Goal: Transaction & Acquisition: Book appointment/travel/reservation

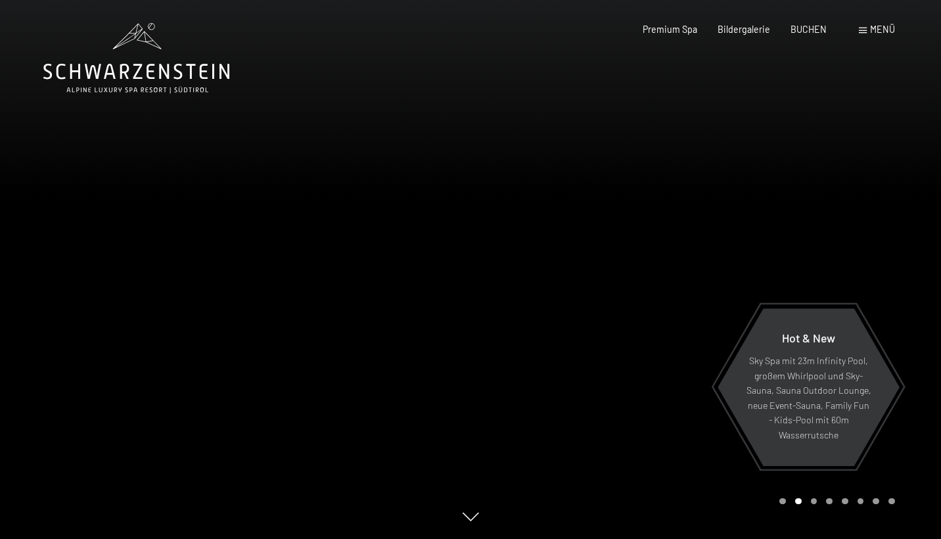
click at [871, 36] on div "Buchen Anfragen Premium Spa Bildergalerie BUCHEN Menü DE IT EN Gutschein Bilder…" at bounding box center [748, 29] width 292 height 13
click at [871, 29] on span "Menü" at bounding box center [882, 29] width 25 height 11
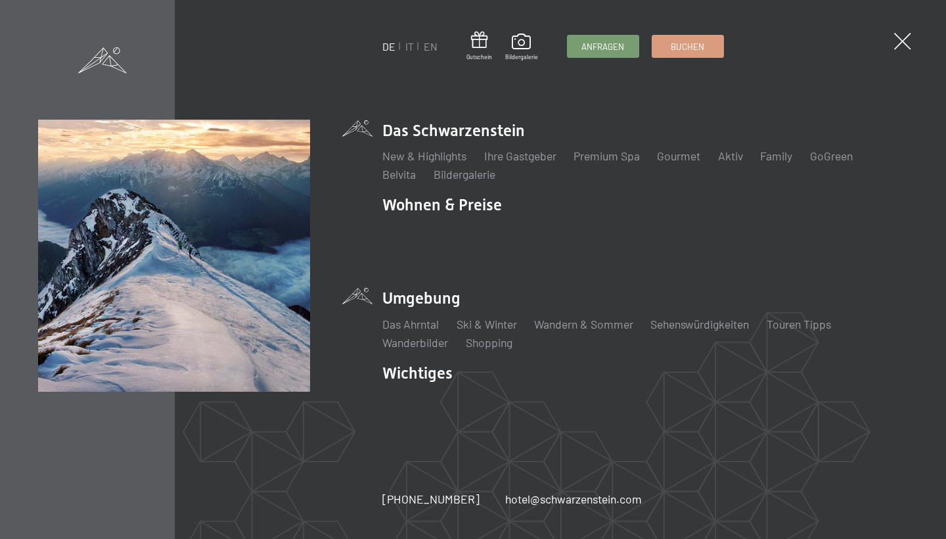
click at [414, 292] on li "Umgebung Das Ahrntal Ski & Winter Skifahren Skischule Wandern & Sommer Wandern …" at bounding box center [645, 318] width 526 height 63
click at [485, 317] on link "Ski & Winter" at bounding box center [487, 324] width 60 height 14
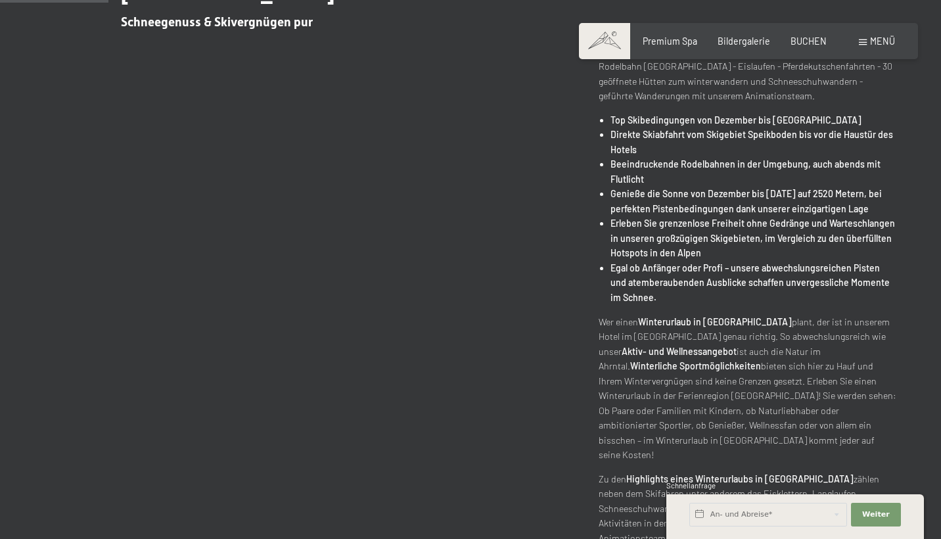
scroll to position [563, 0]
drag, startPoint x: 662, startPoint y: 104, endPoint x: 806, endPoint y: 104, distance: 143.9
click at [806, 128] on strong "Direkte Skiabfahrt vom Skigebiet Speikboden bis vor die Haustür des Hotels" at bounding box center [751, 141] width 283 height 26
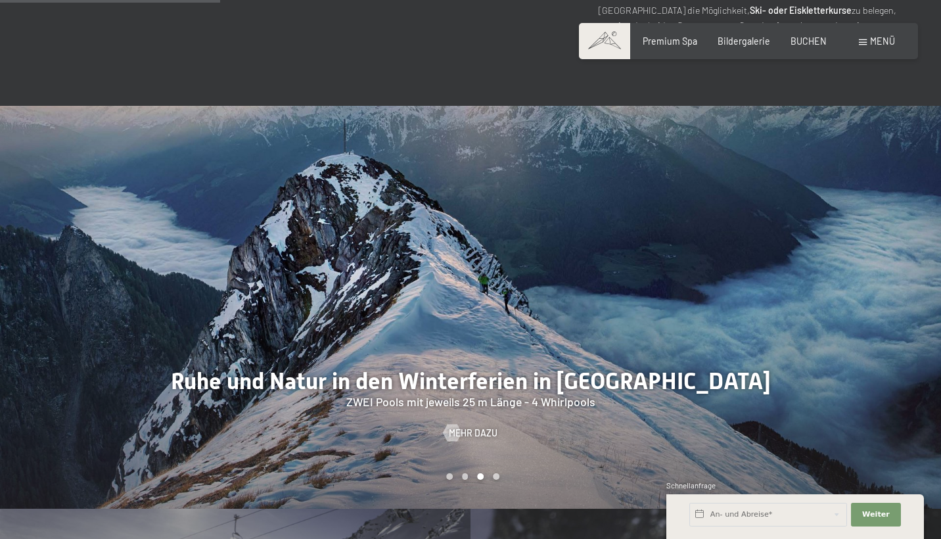
scroll to position [1139, 0]
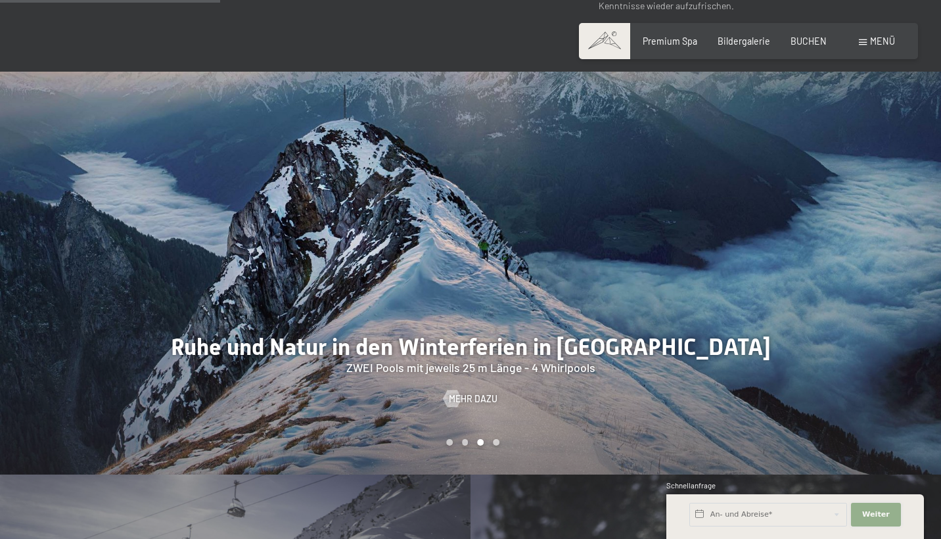
click at [885, 511] on span "Weiter" at bounding box center [876, 514] width 28 height 11
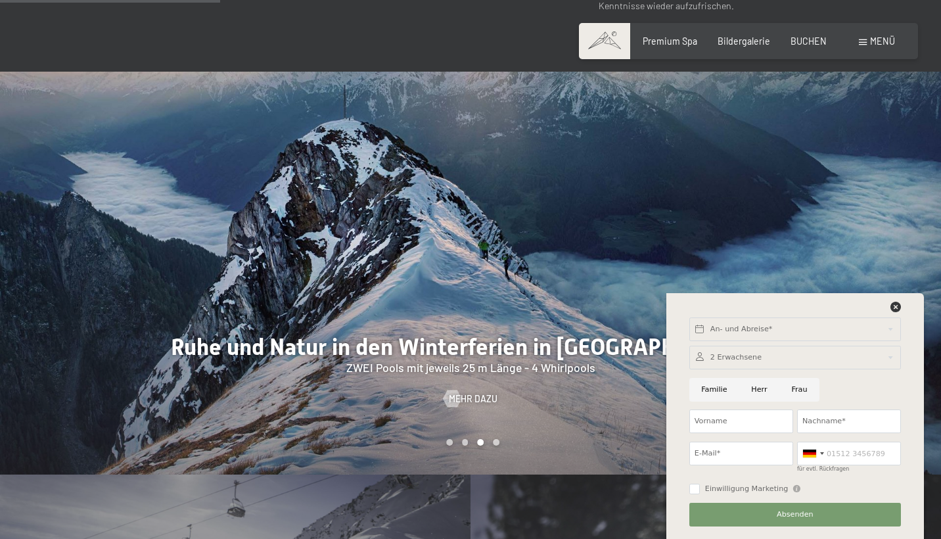
click at [587, 406] on div at bounding box center [705, 273] width 470 height 403
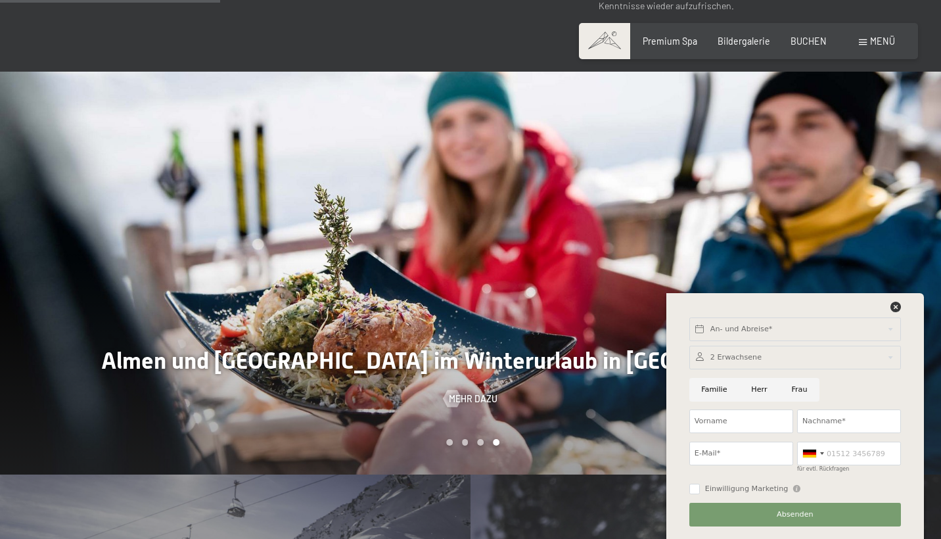
click at [902, 303] on div at bounding box center [795, 310] width 216 height 16
click at [891, 304] on icon at bounding box center [895, 307] width 11 height 11
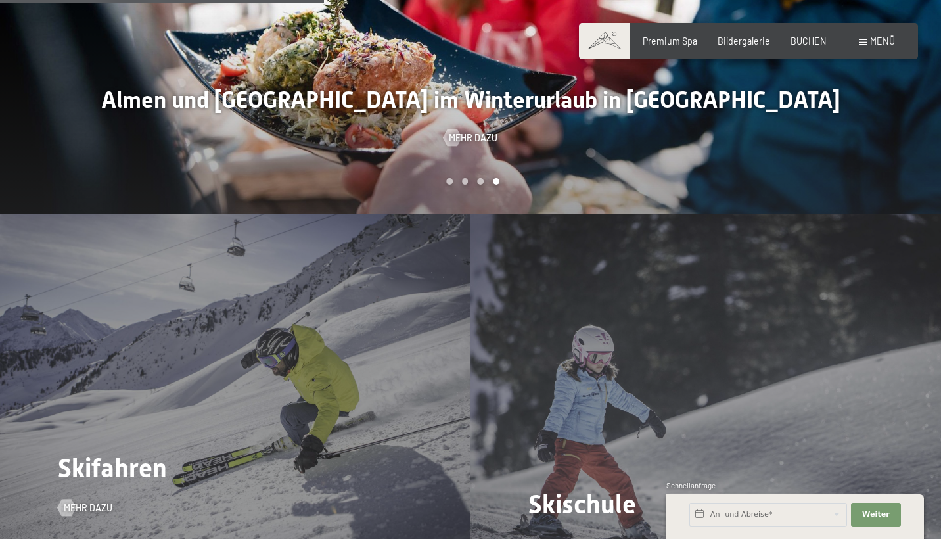
scroll to position [1400, 0]
click at [279, 388] on div "Skifahren Mehr dazu" at bounding box center [235, 390] width 470 height 353
click at [89, 501] on span "Mehr dazu" at bounding box center [101, 507] width 49 height 13
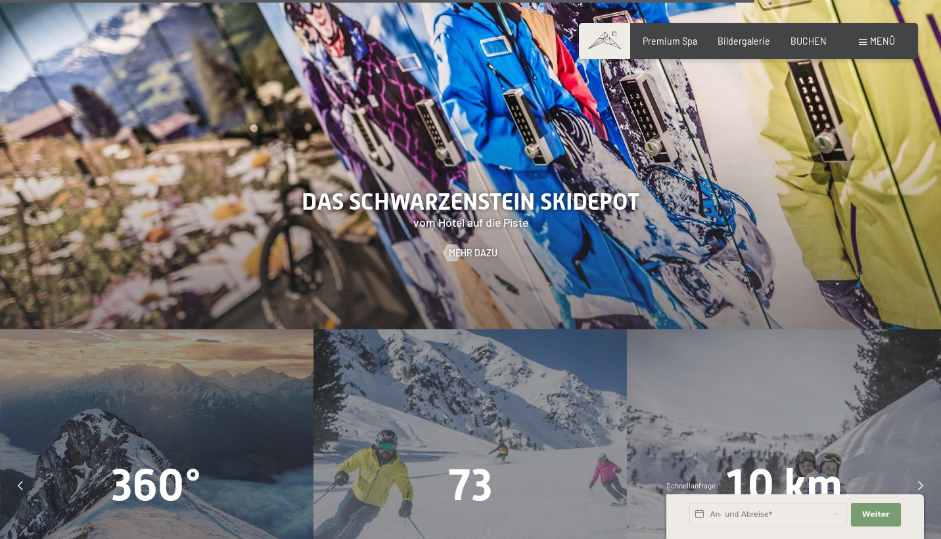
scroll to position [3273, 0]
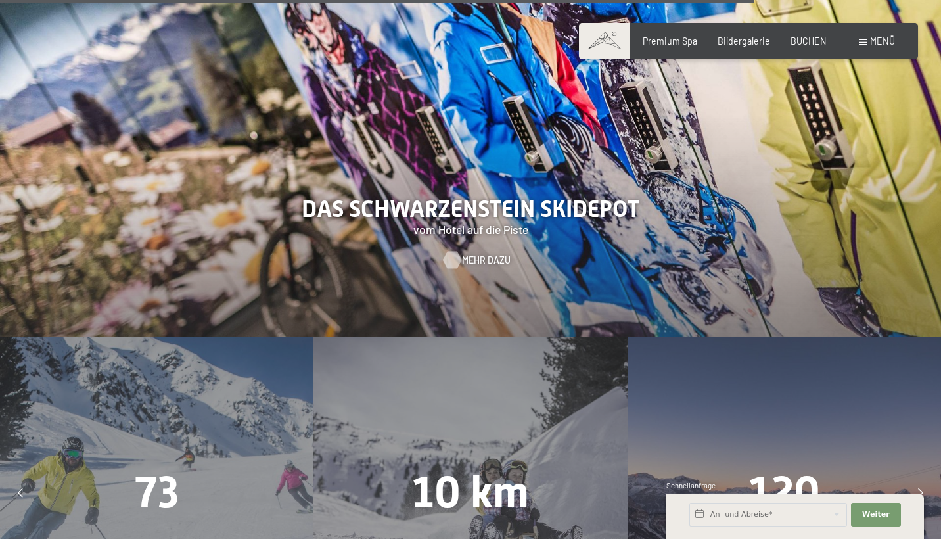
click at [465, 254] on span "Mehr dazu" at bounding box center [486, 260] width 49 height 13
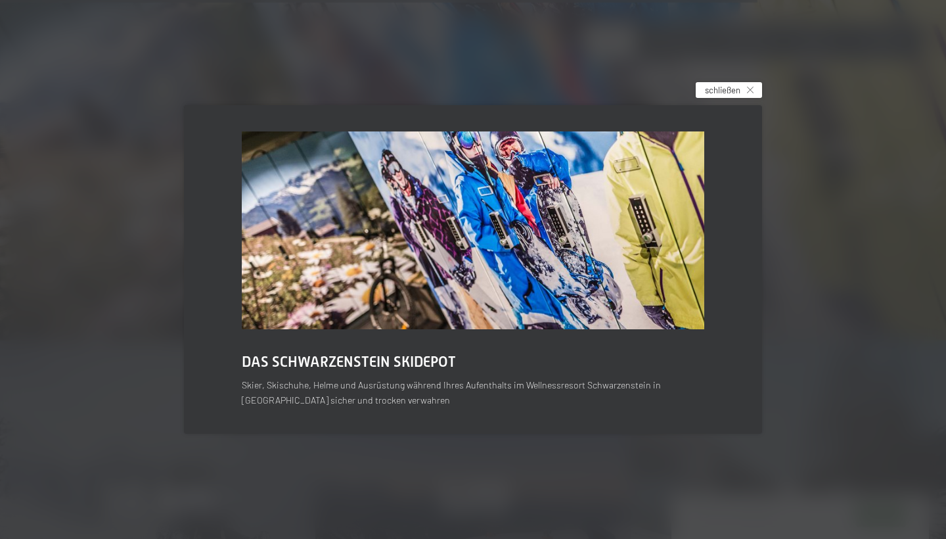
click at [748, 91] on icon at bounding box center [750, 90] width 7 height 7
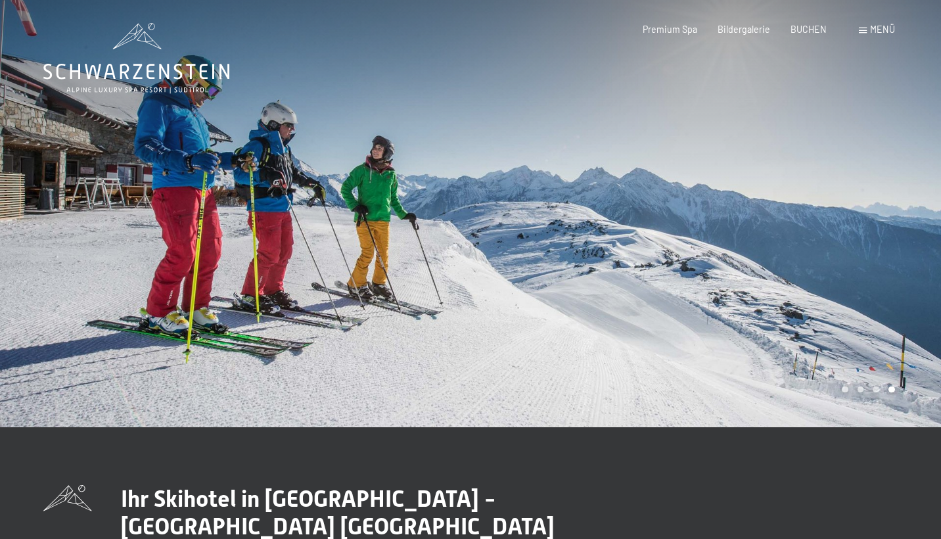
scroll to position [0, 0]
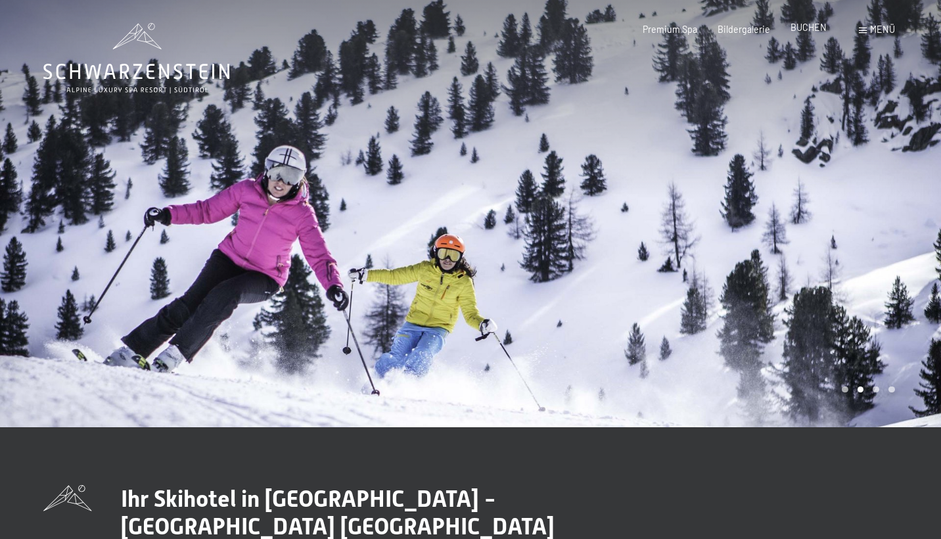
click at [807, 31] on span "BUCHEN" at bounding box center [808, 27] width 36 height 11
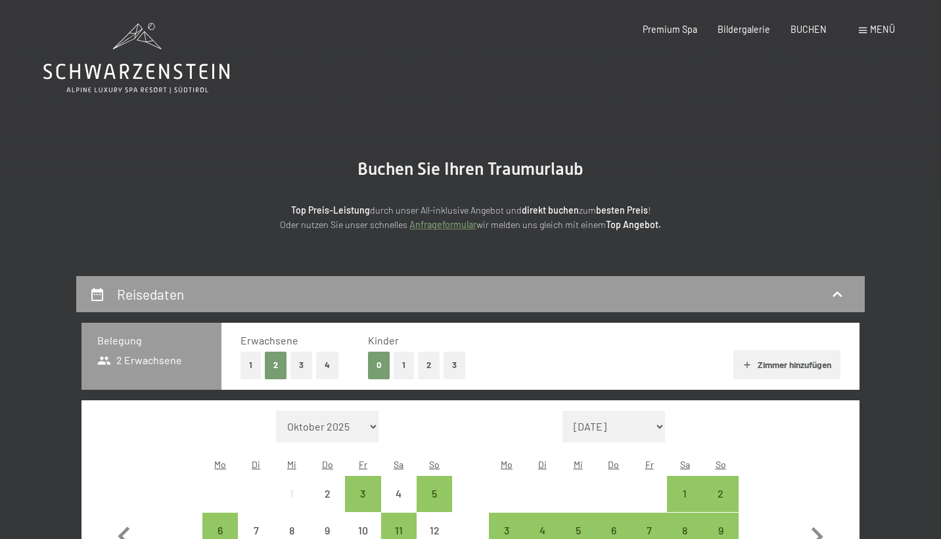
click at [401, 357] on button "1" at bounding box center [404, 365] width 20 height 27
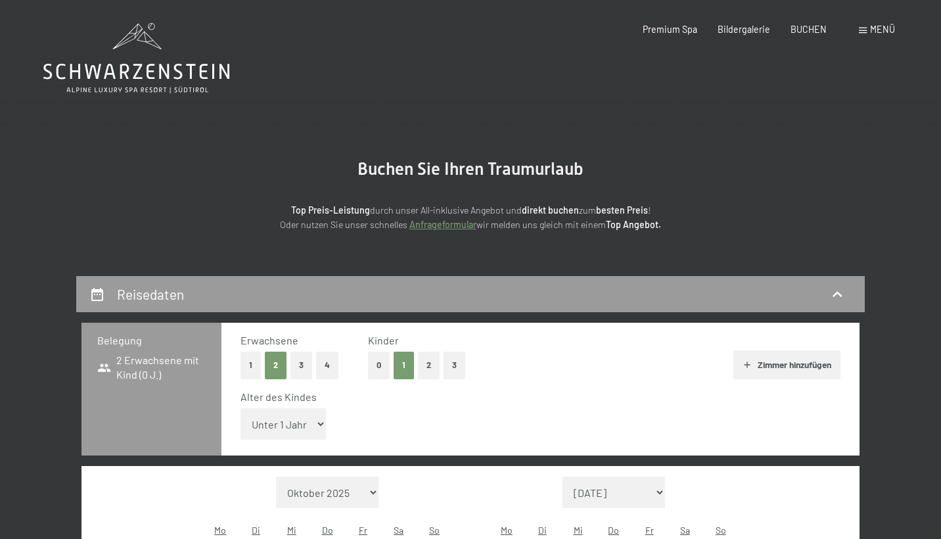
select select "7"
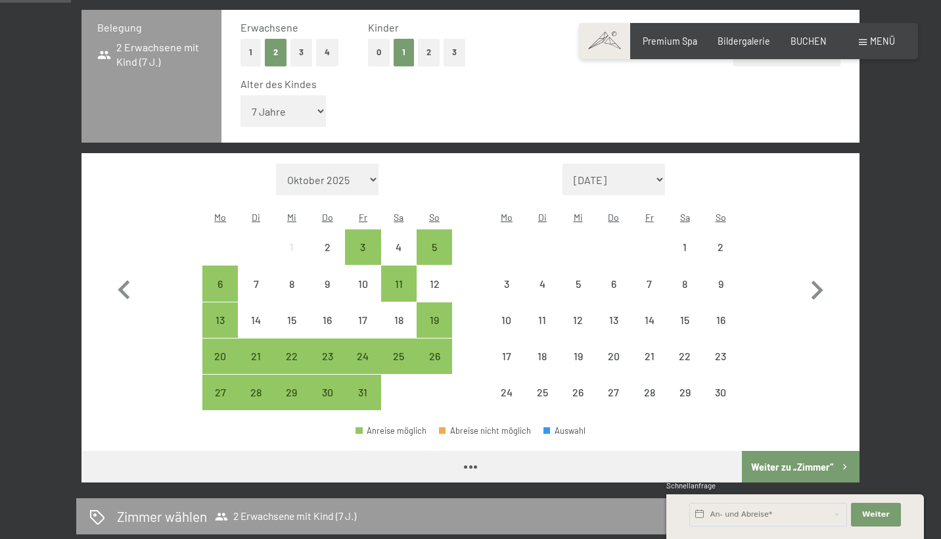
scroll to position [335, 0]
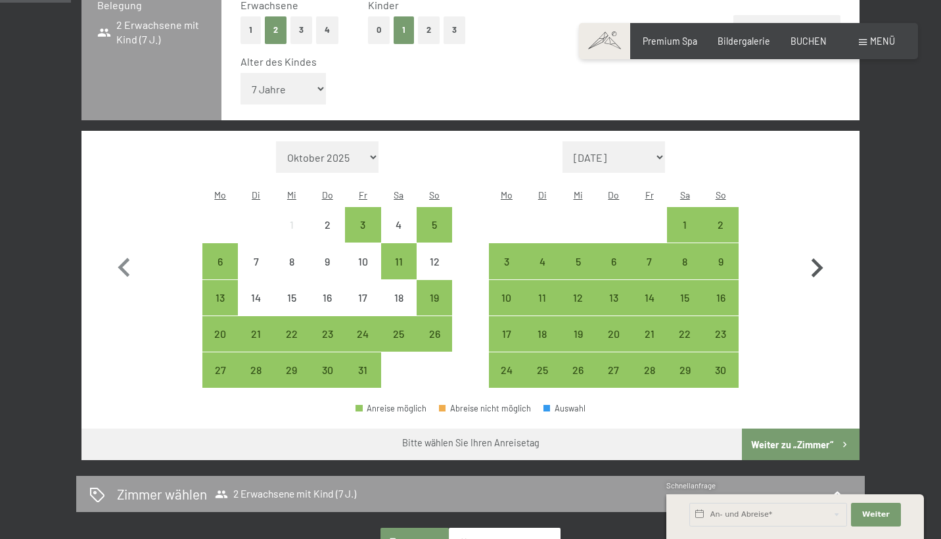
click at [816, 258] on icon "button" at bounding box center [817, 267] width 12 height 19
select select "2025-11-01"
select select "2025-12-01"
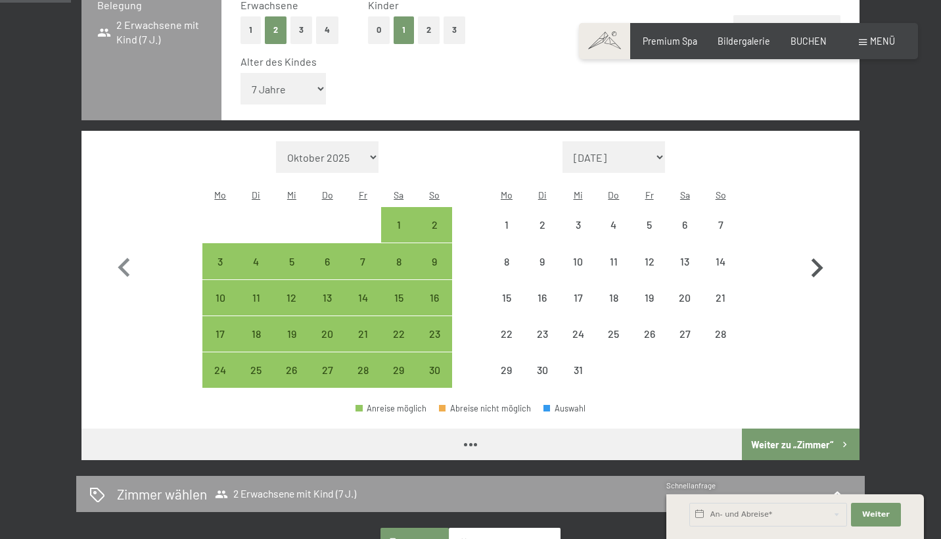
click at [816, 258] on icon "button" at bounding box center [817, 267] width 12 height 19
select select "2025-12-01"
select select "2026-01-01"
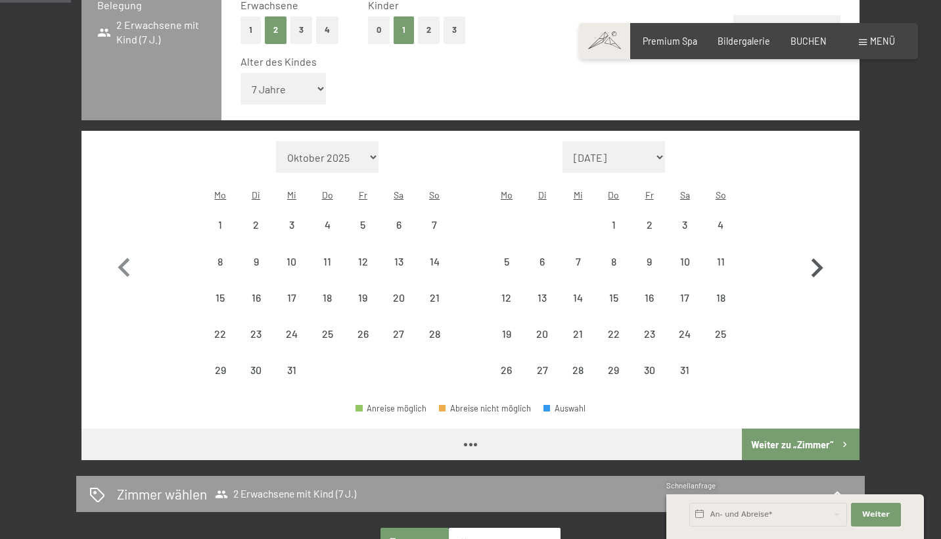
select select "2025-12-01"
select select "2026-01-01"
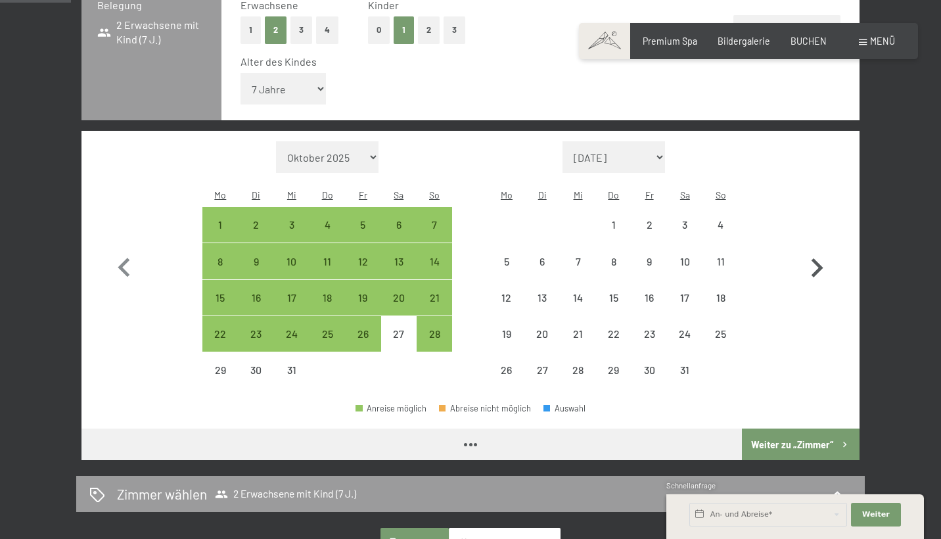
click at [816, 258] on icon "button" at bounding box center [817, 267] width 12 height 19
select select "2026-01-01"
select select "2026-02-01"
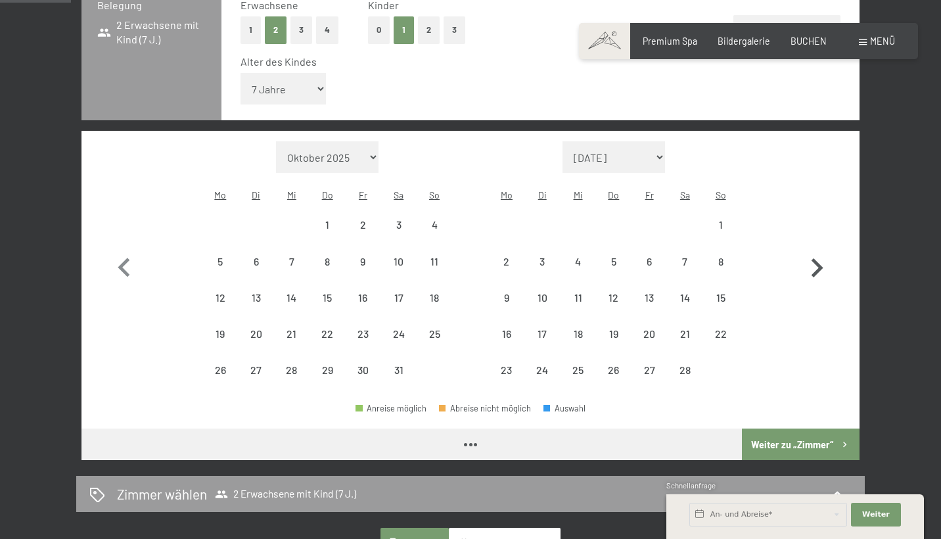
select select "2026-01-01"
select select "2026-02-01"
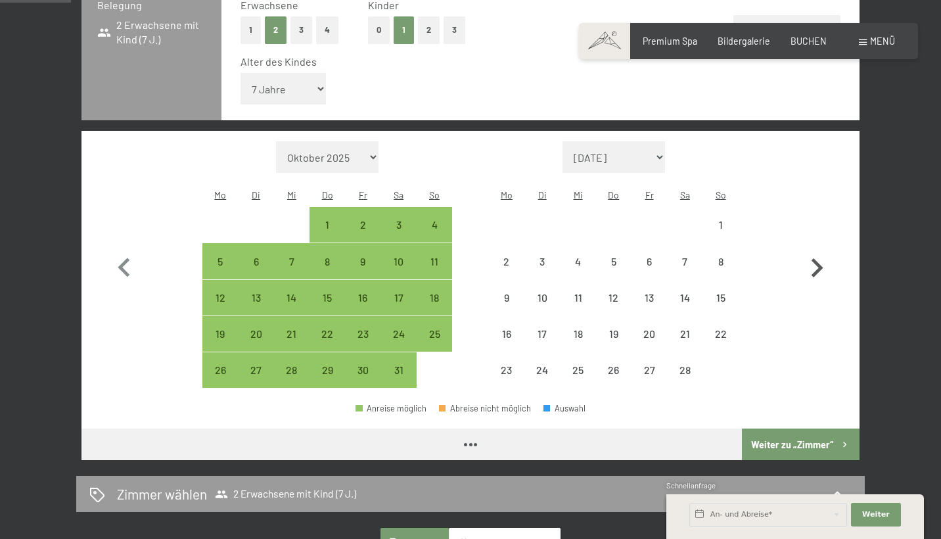
select select "2026-01-01"
select select "2026-02-01"
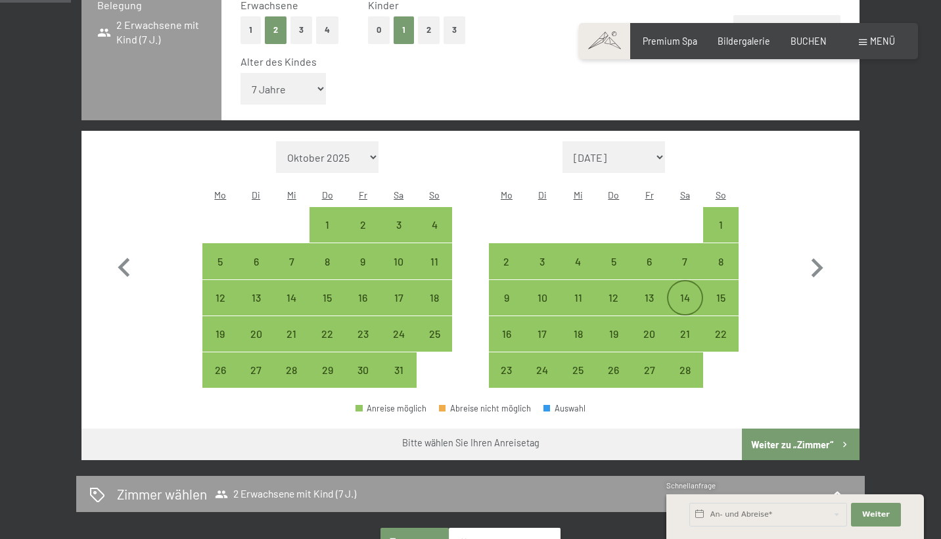
click at [685, 292] on div "14" at bounding box center [684, 308] width 33 height 33
select select "2026-01-01"
select select "2026-02-01"
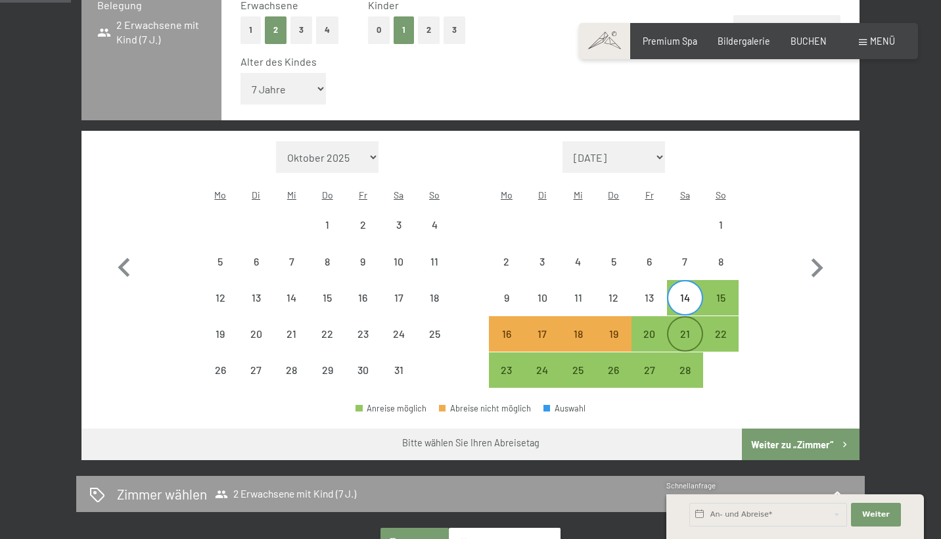
click at [685, 329] on div "21" at bounding box center [684, 345] width 33 height 33
select select "2026-01-01"
select select "2026-02-01"
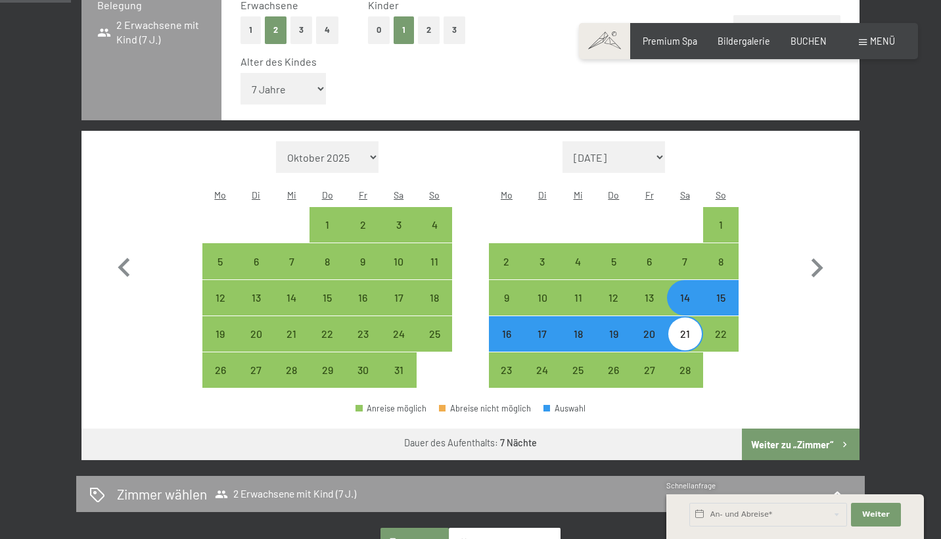
click at [780, 428] on button "Weiter zu „Zimmer“" at bounding box center [801, 444] width 118 height 32
select select "2026-01-01"
select select "2026-02-01"
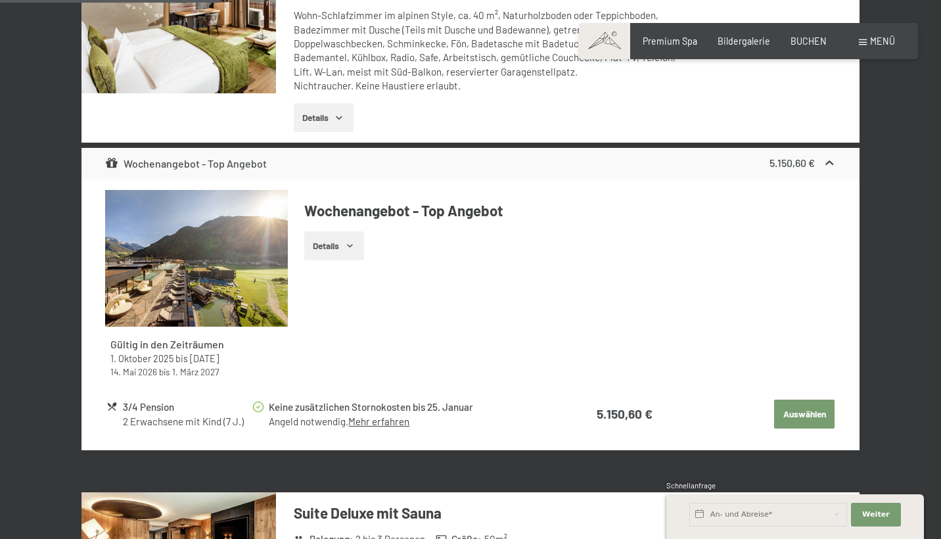
scroll to position [1013, 0]
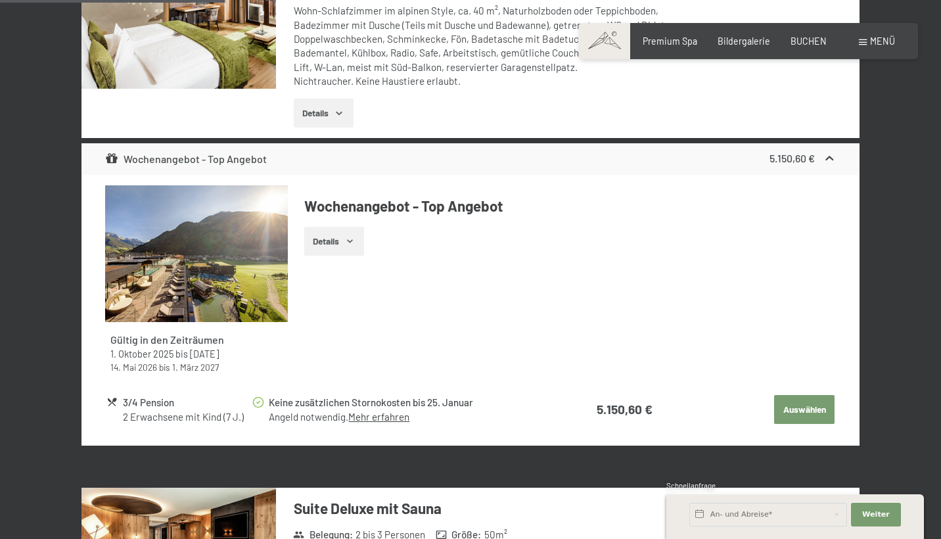
click at [346, 238] on button "Details" at bounding box center [334, 241] width 60 height 29
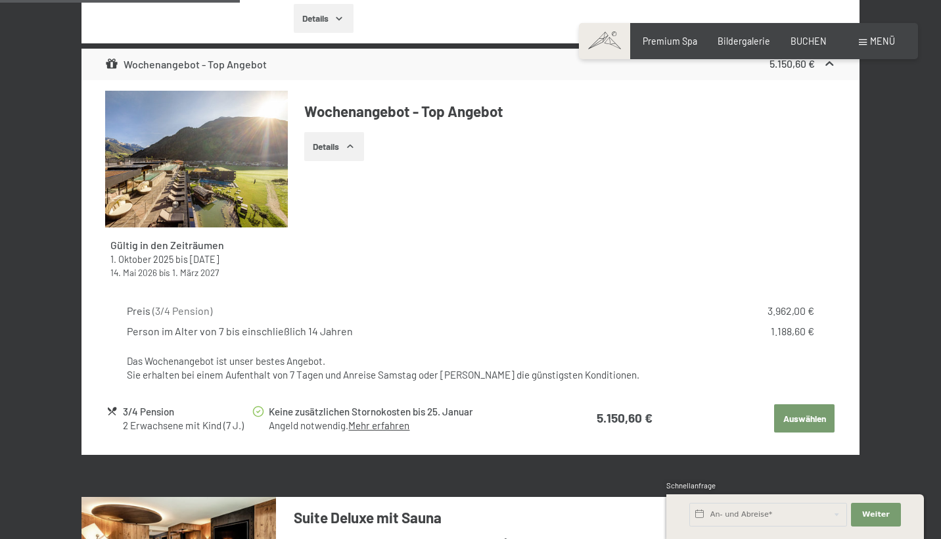
scroll to position [1108, 0]
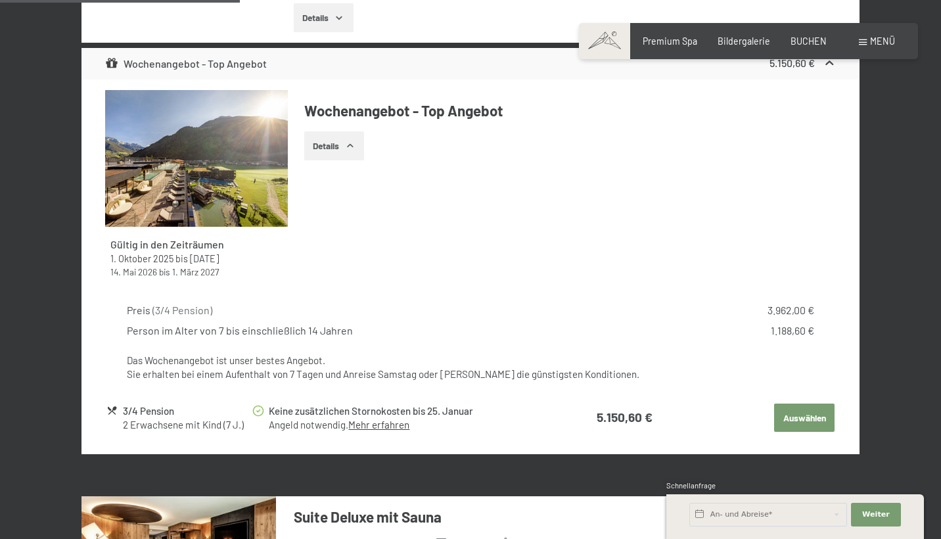
click at [120, 404] on div "3/4 Pension 2 Erwachsene mit Kind (7 J.)" at bounding box center [178, 417] width 145 height 29
drag, startPoint x: 120, startPoint y: 404, endPoint x: 189, endPoint y: 417, distance: 70.2
click at [189, 417] on div "3/4 Pension 2 Erwachsene mit Kind (7 J.)" at bounding box center [178, 417] width 145 height 29
click at [189, 418] on div "2 Erwachsene mit Kind (7 J.)" at bounding box center [187, 425] width 128 height 14
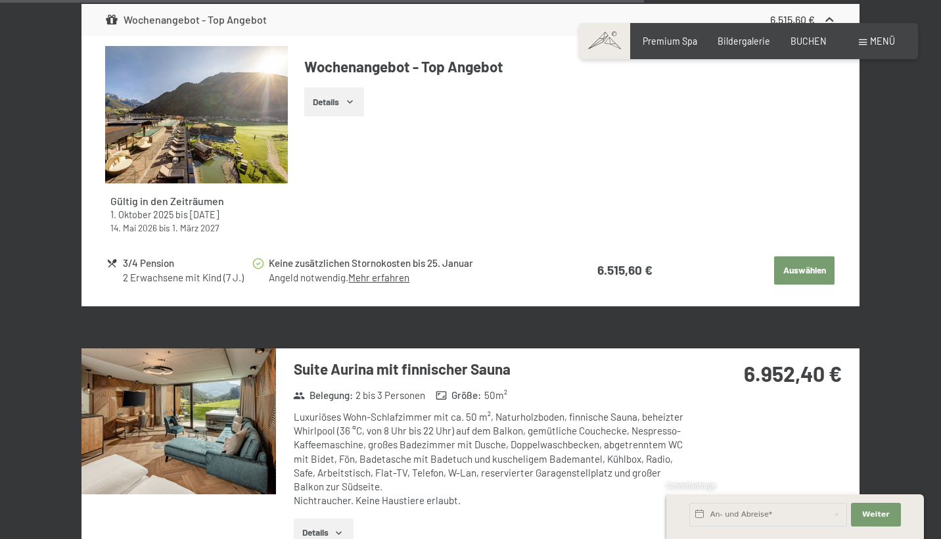
scroll to position [2998, 0]
